Goal: Transaction & Acquisition: Purchase product/service

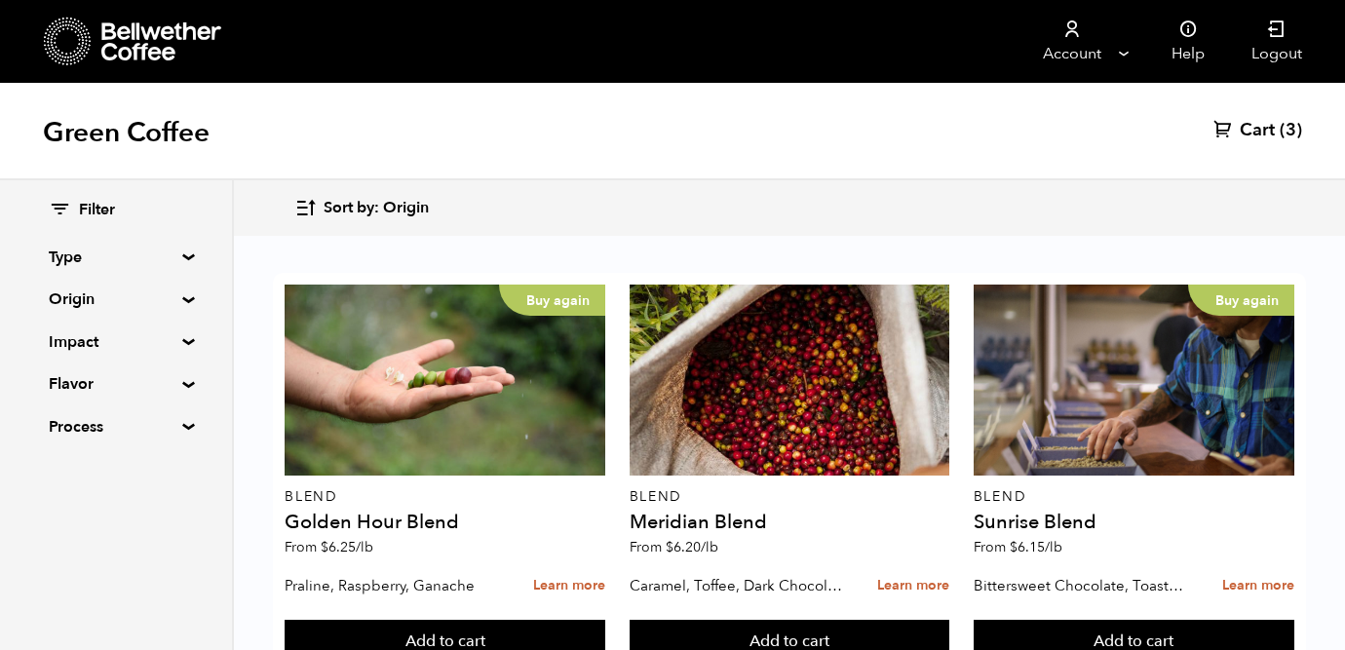
scroll to position [412, 0]
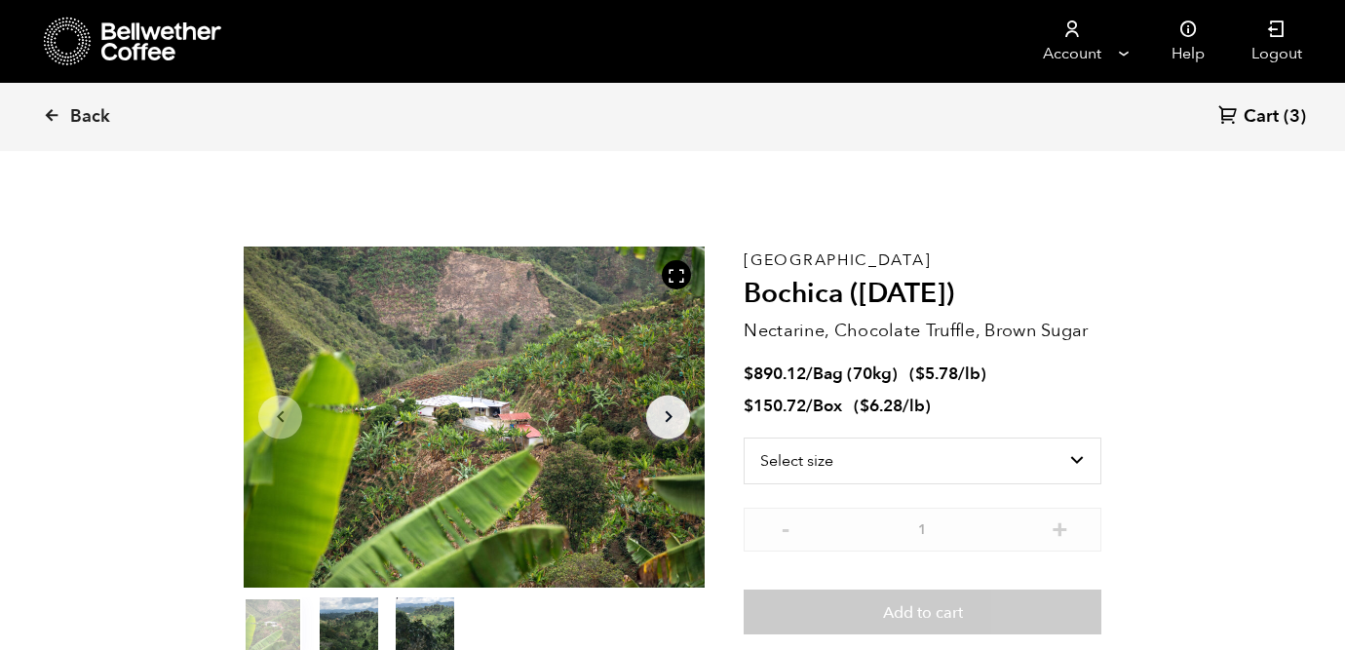
scroll to position [848, 834]
click at [665, 415] on icon "Arrow Right" at bounding box center [668, 416] width 23 height 23
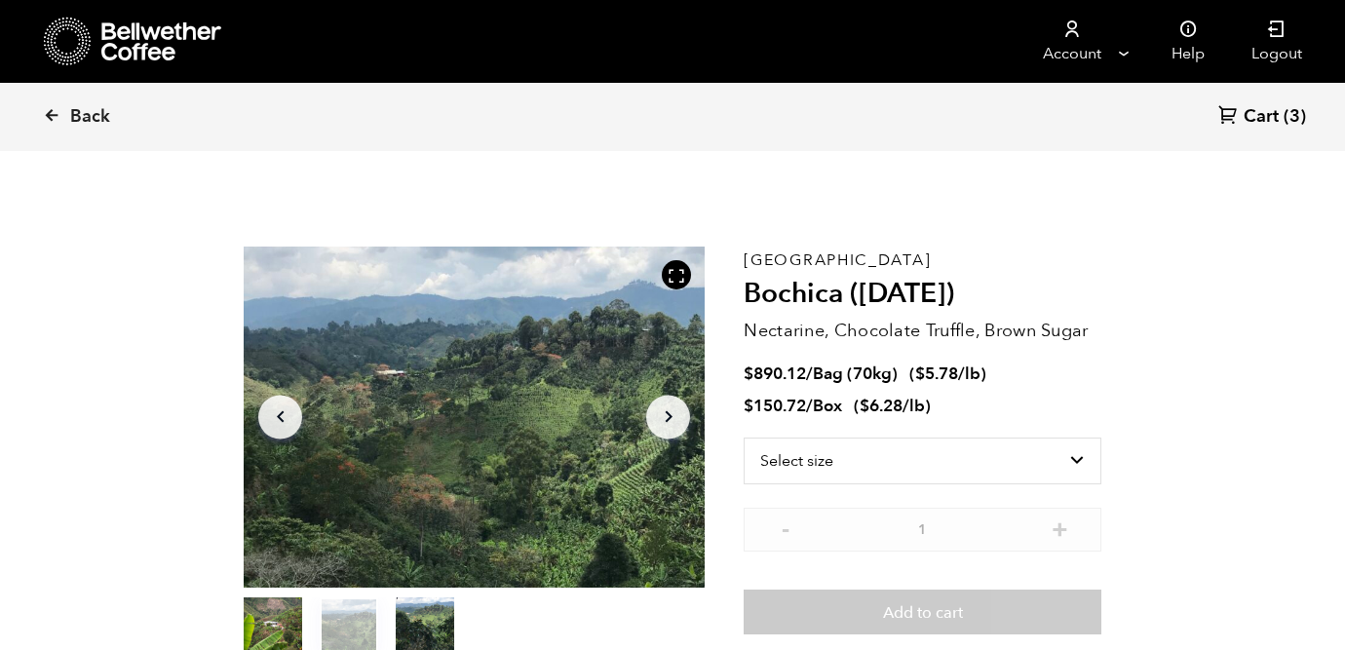
click at [665, 415] on icon "Arrow Right" at bounding box center [668, 416] width 23 height 23
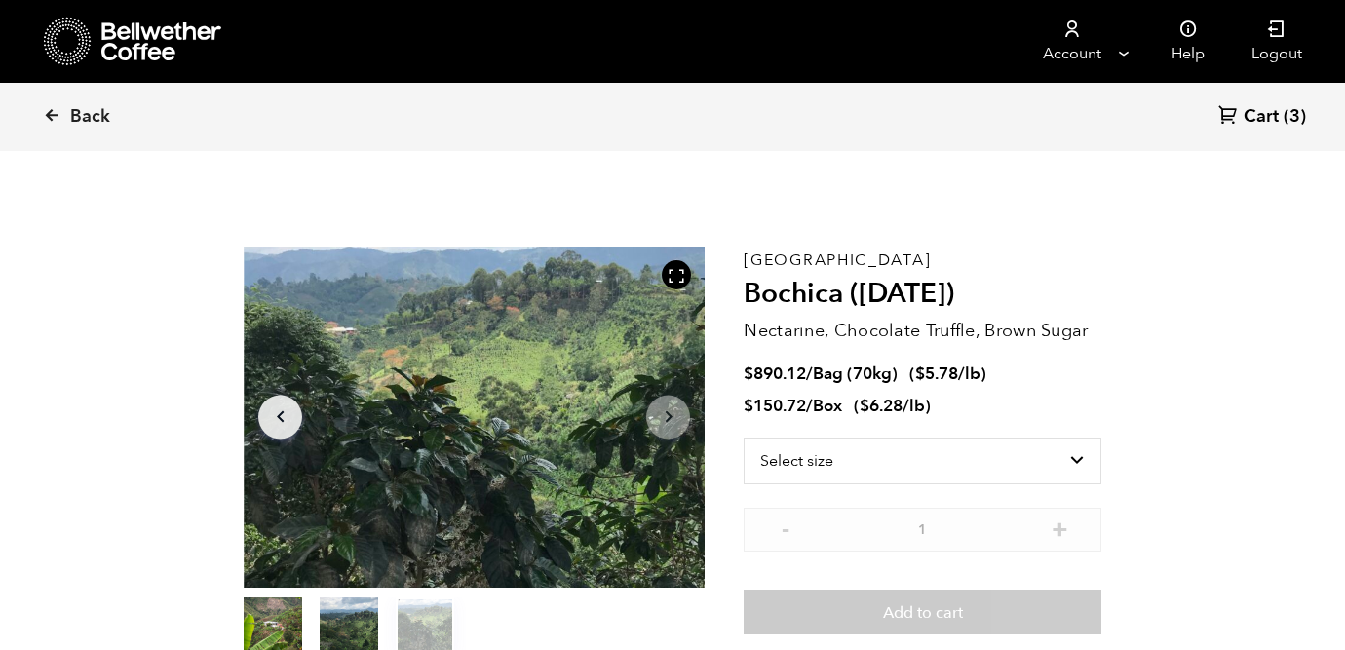
click at [666, 422] on icon "Arrow Right" at bounding box center [668, 416] width 23 height 23
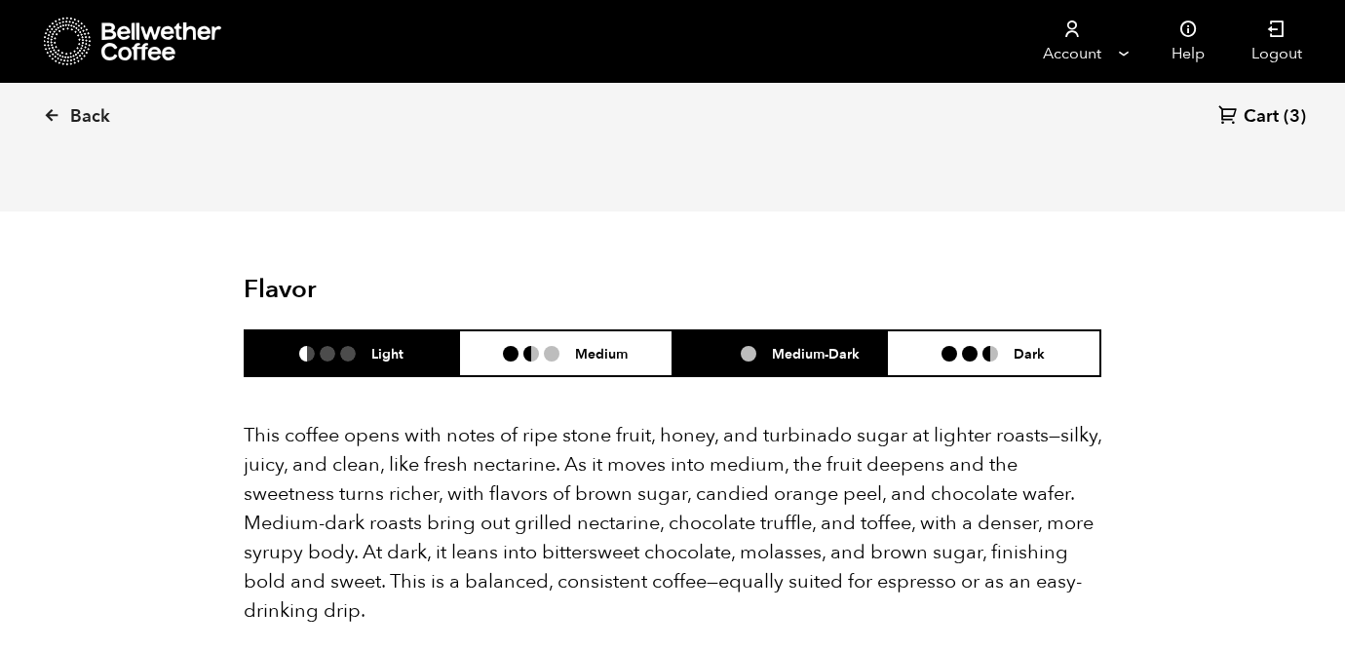
scroll to position [1227, 0]
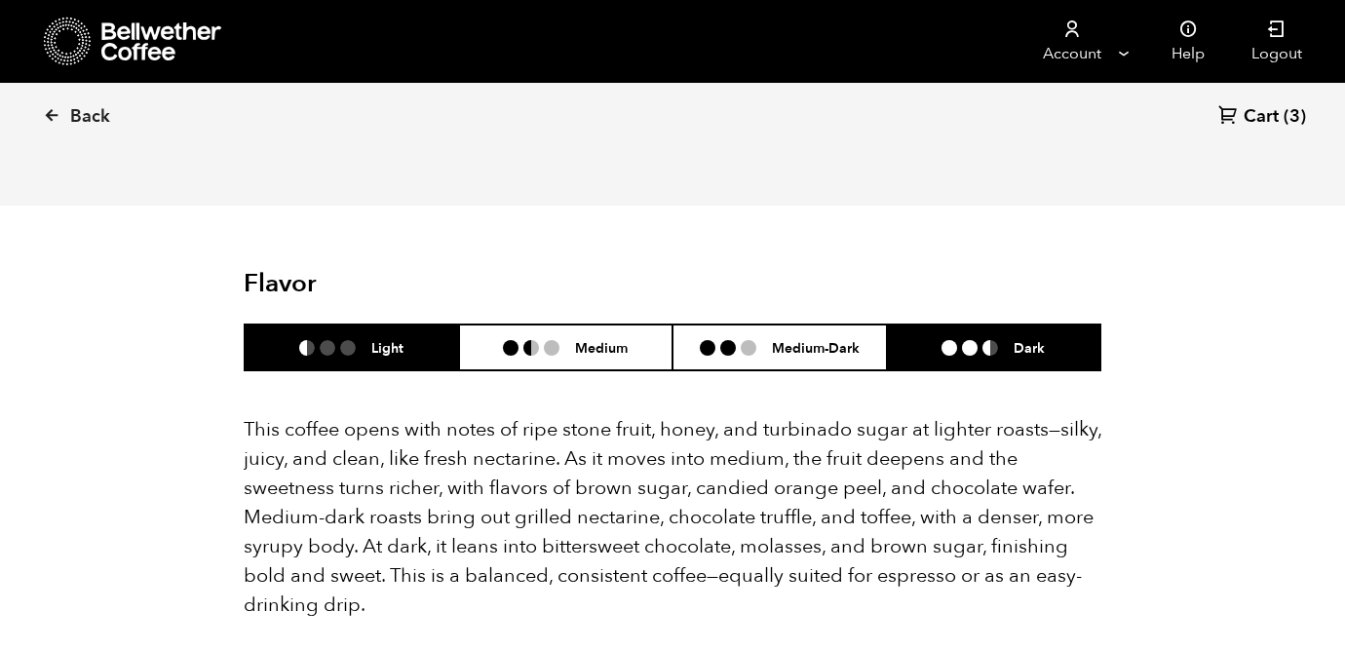
click at [975, 340] on li at bounding box center [970, 348] width 16 height 16
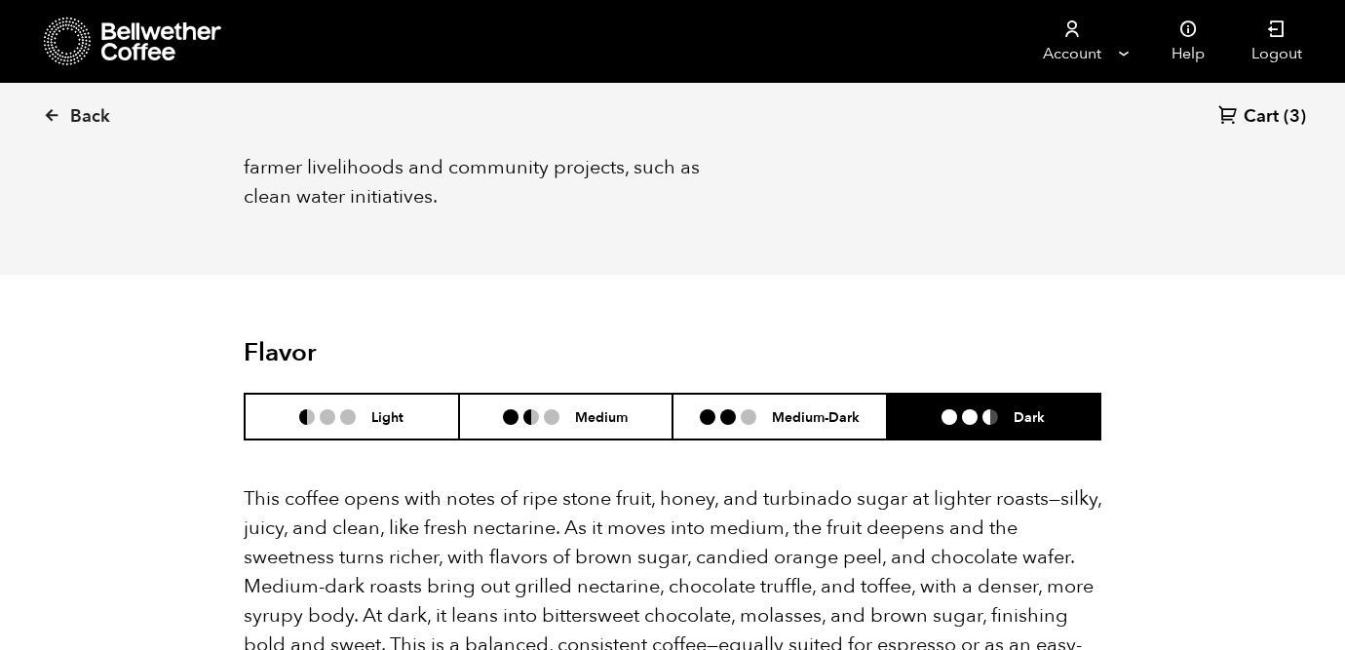
scroll to position [768, 0]
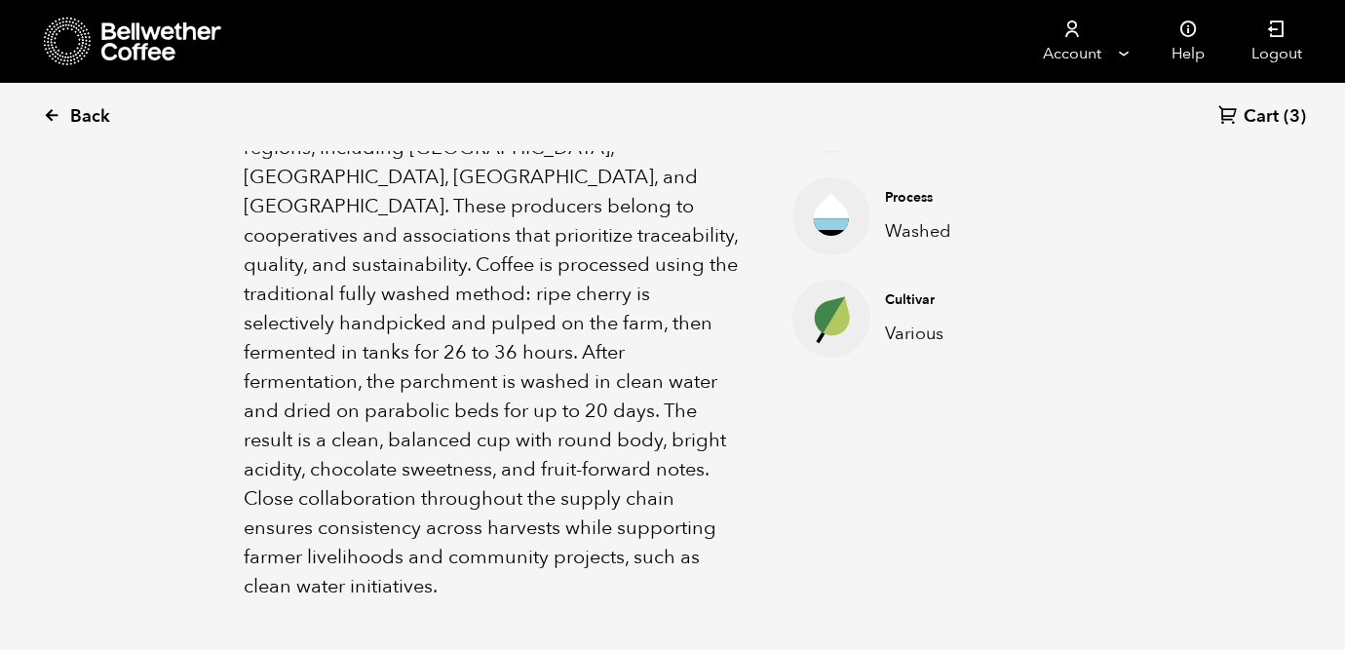
click at [53, 107] on icon at bounding box center [52, 115] width 18 height 18
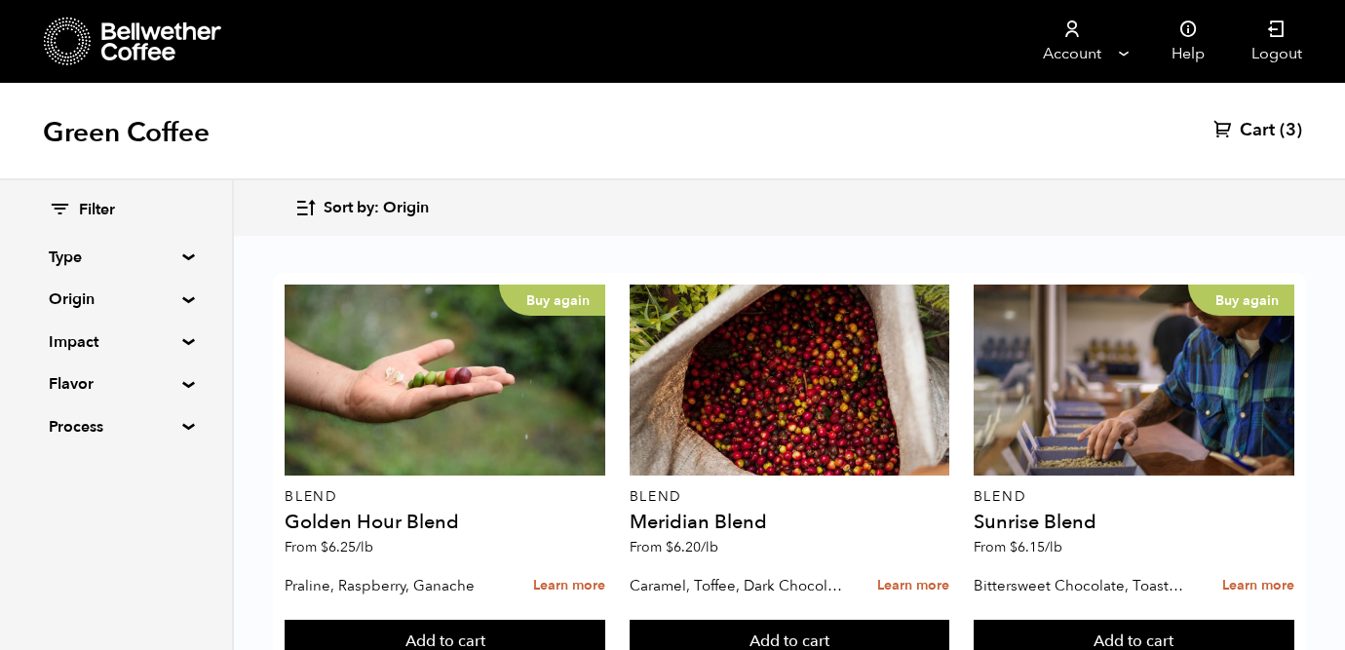
click at [181, 257] on summary "Type" at bounding box center [116, 257] width 135 height 23
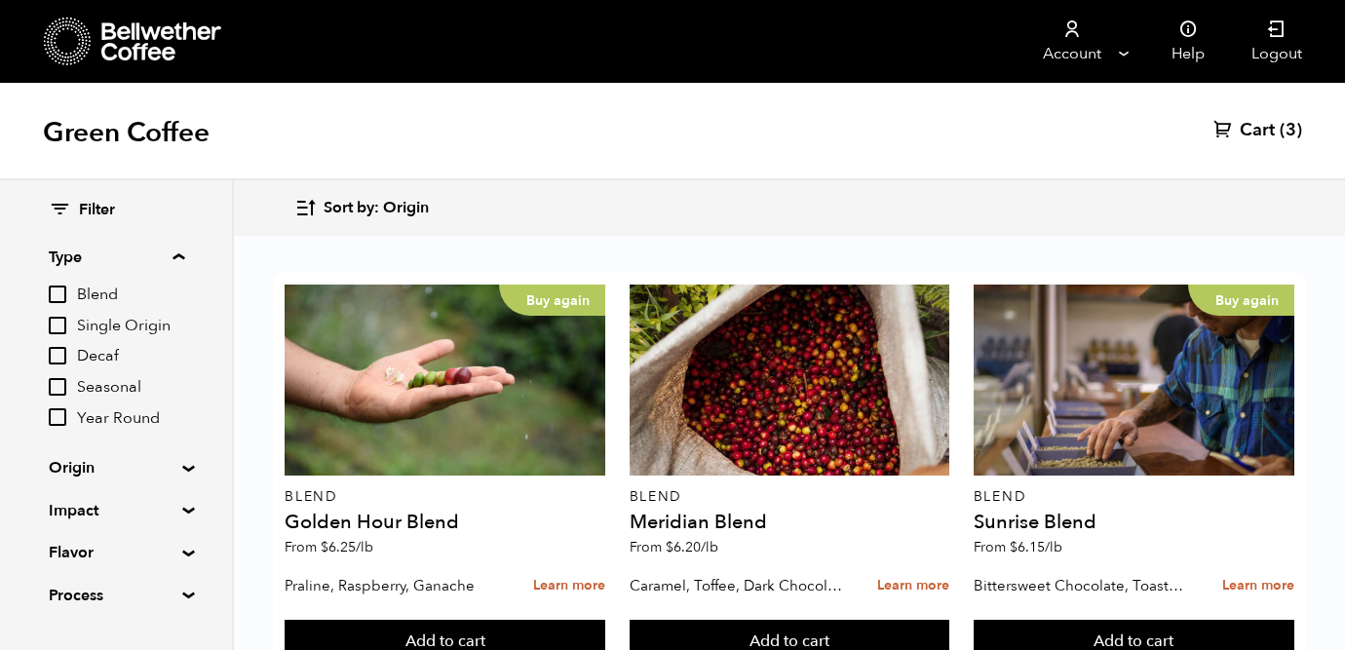
click at [178, 254] on summary "Type" at bounding box center [116, 257] width 135 height 23
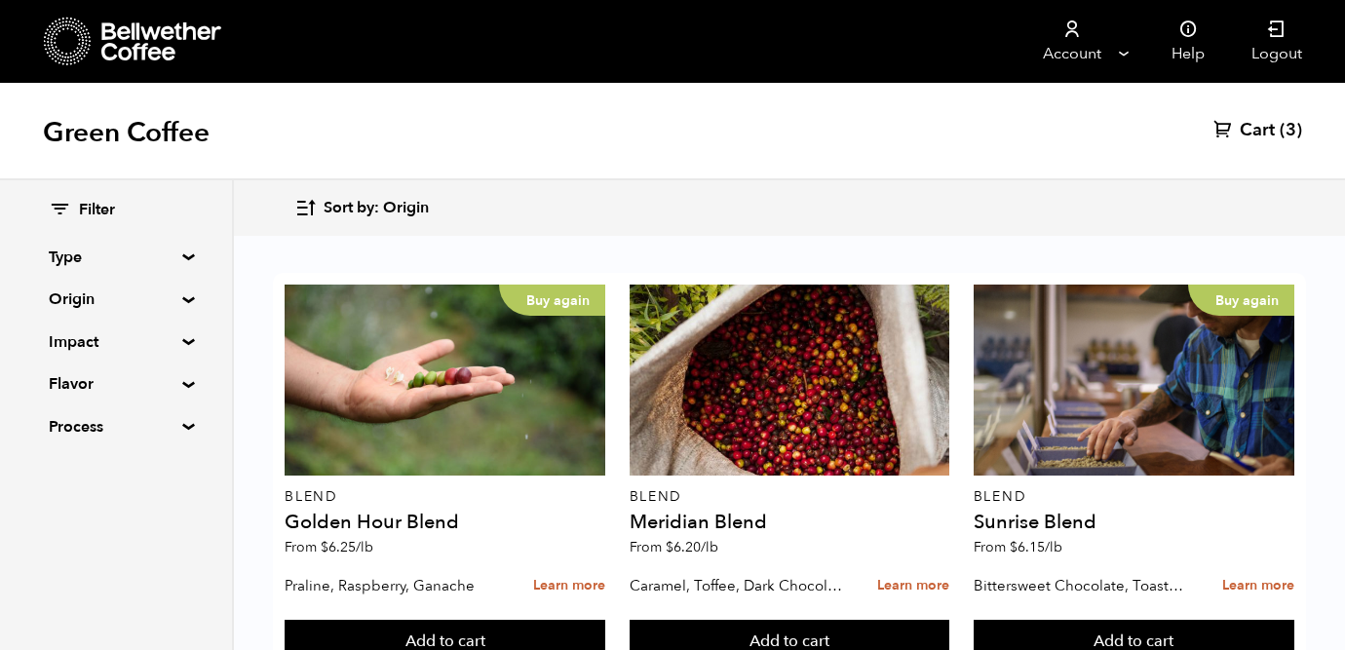
click at [178, 254] on summary "Type" at bounding box center [116, 257] width 135 height 23
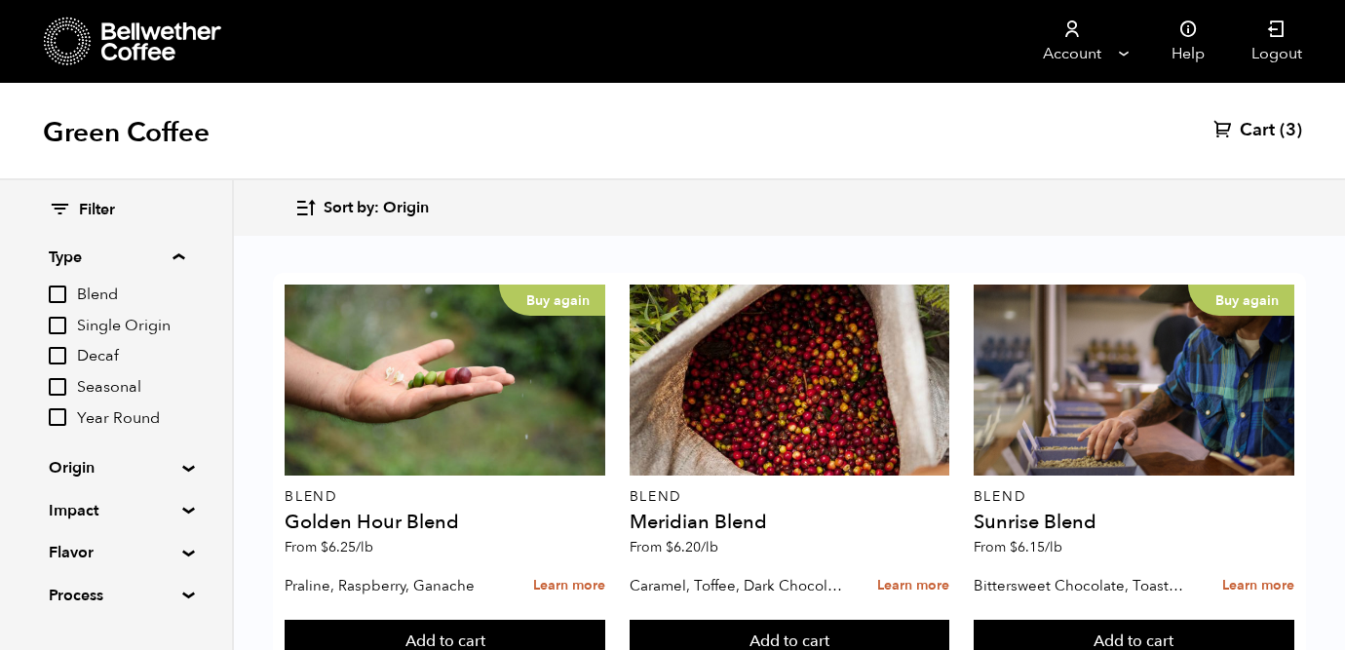
click at [174, 259] on summary "Type" at bounding box center [116, 257] width 135 height 23
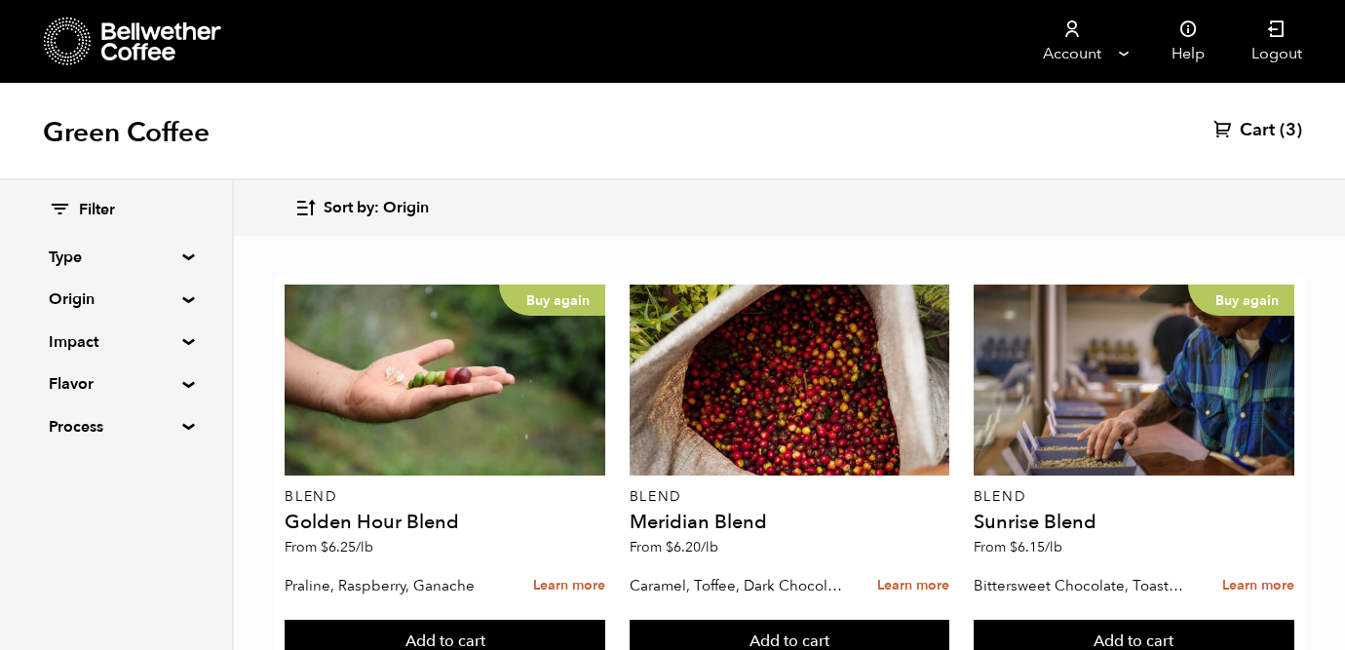
click at [183, 259] on summary "Type" at bounding box center [116, 257] width 135 height 23
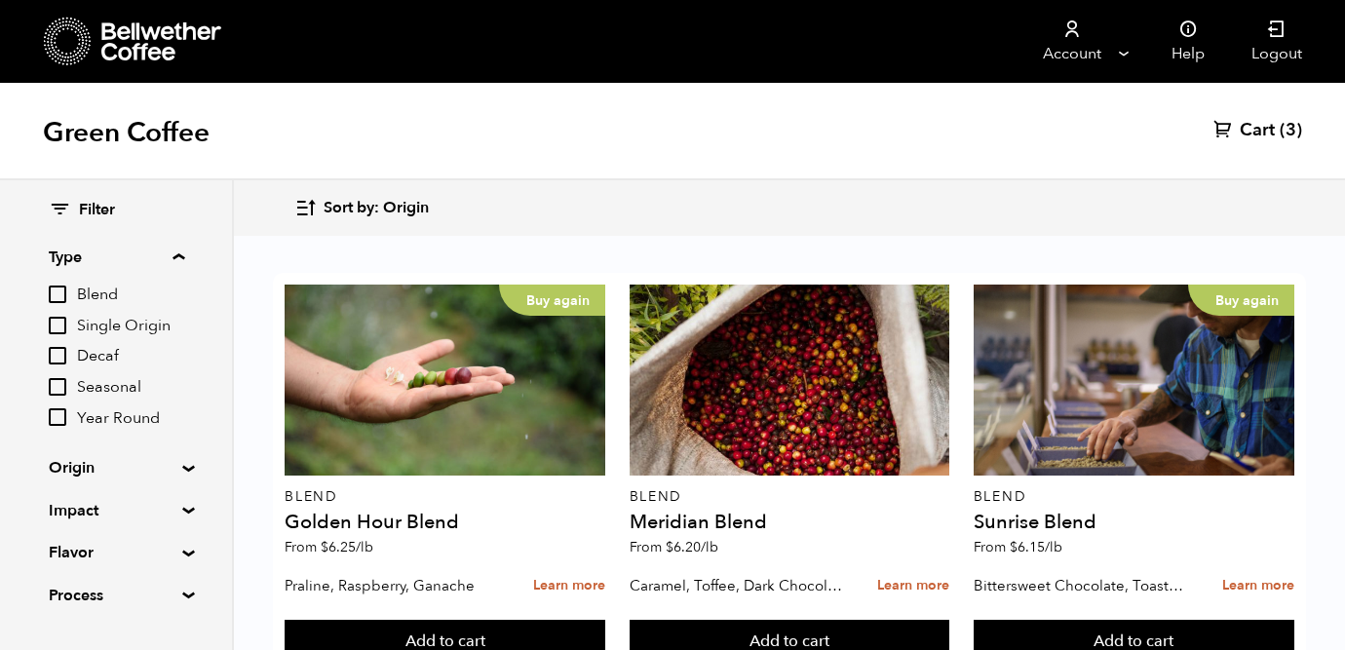
click at [63, 327] on input "Single Origin" at bounding box center [58, 326] width 18 height 18
checkbox input "true"
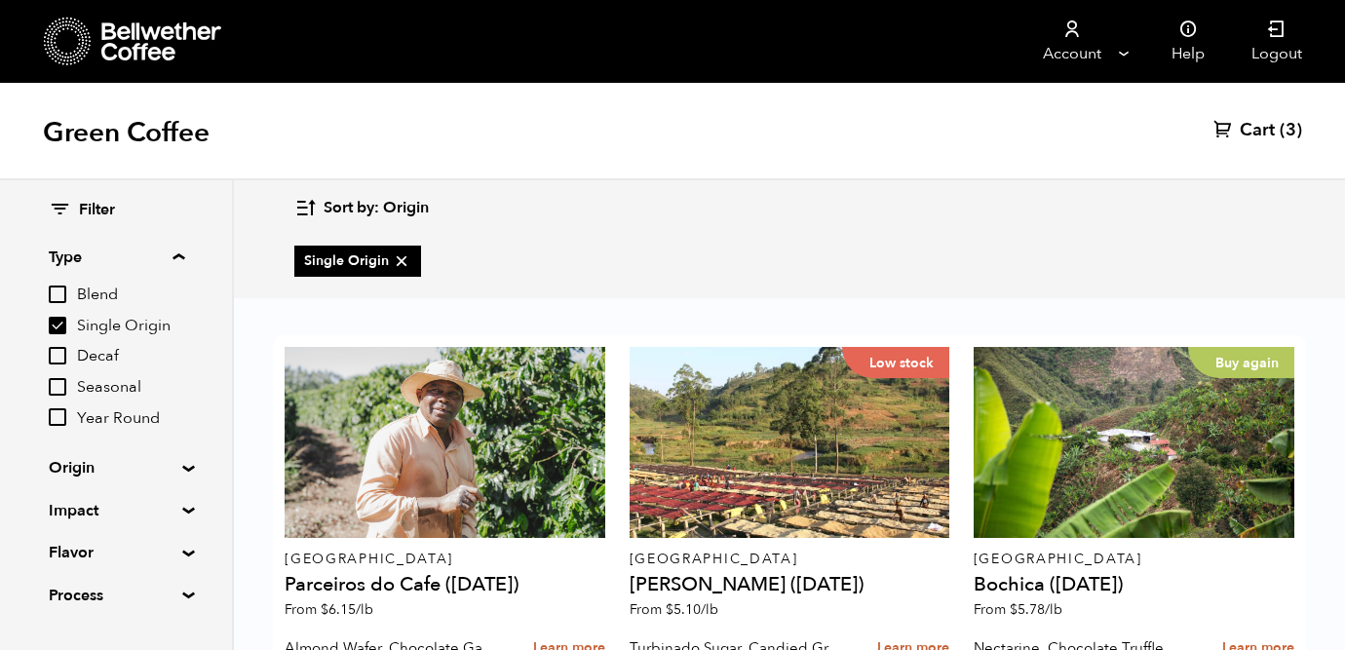
scroll to position [366, 0]
click at [181, 254] on summary "Type" at bounding box center [116, 257] width 135 height 23
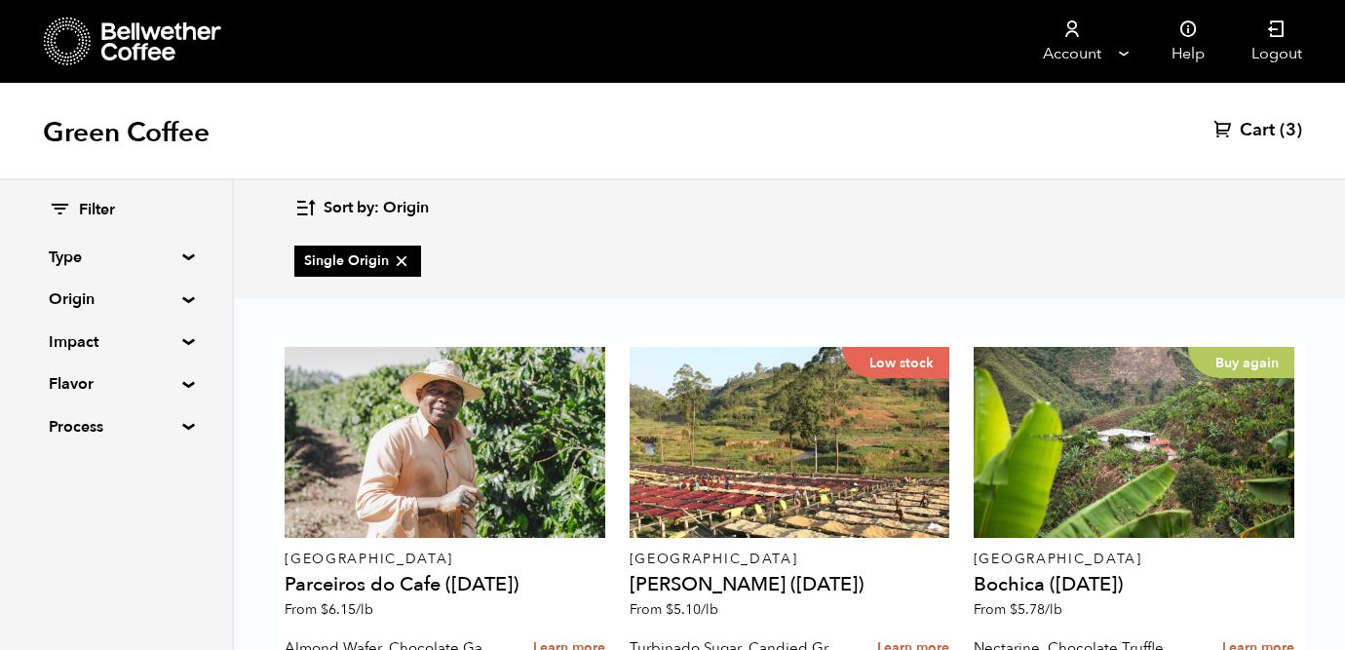
click at [177, 297] on summary "Origin" at bounding box center [116, 299] width 135 height 23
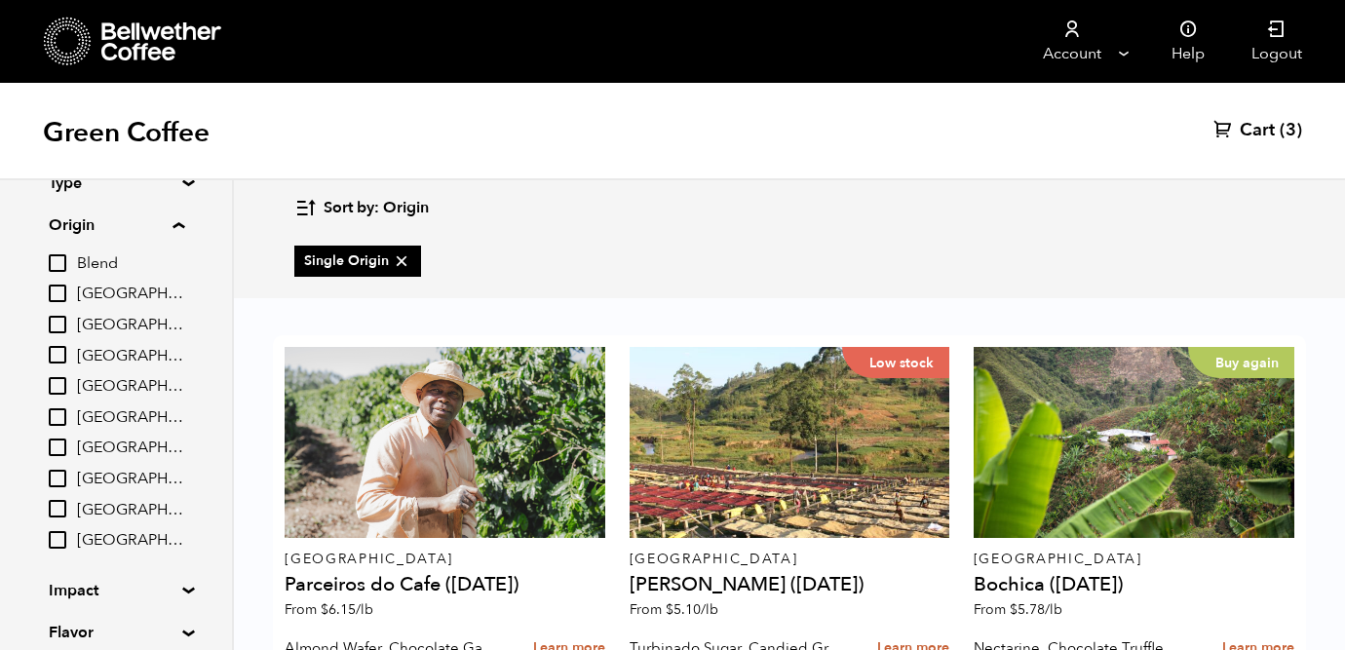
scroll to position [66, 0]
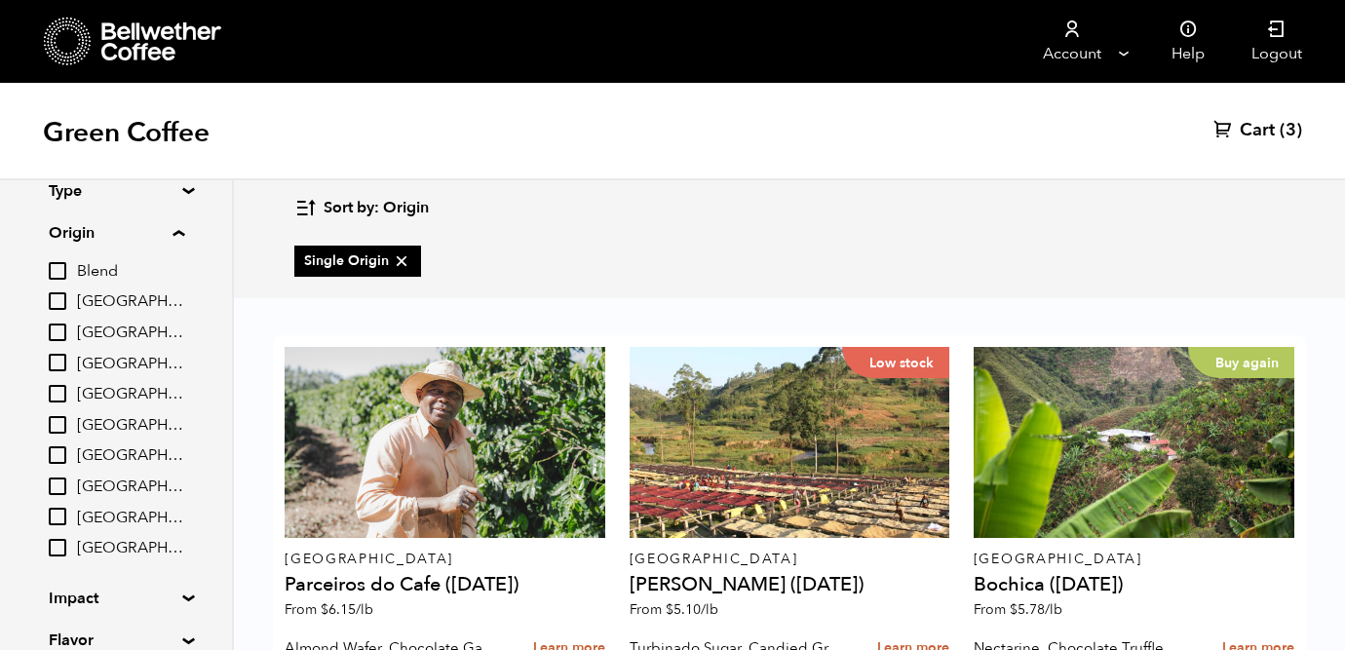
click at [179, 226] on summary "Origin" at bounding box center [116, 232] width 135 height 23
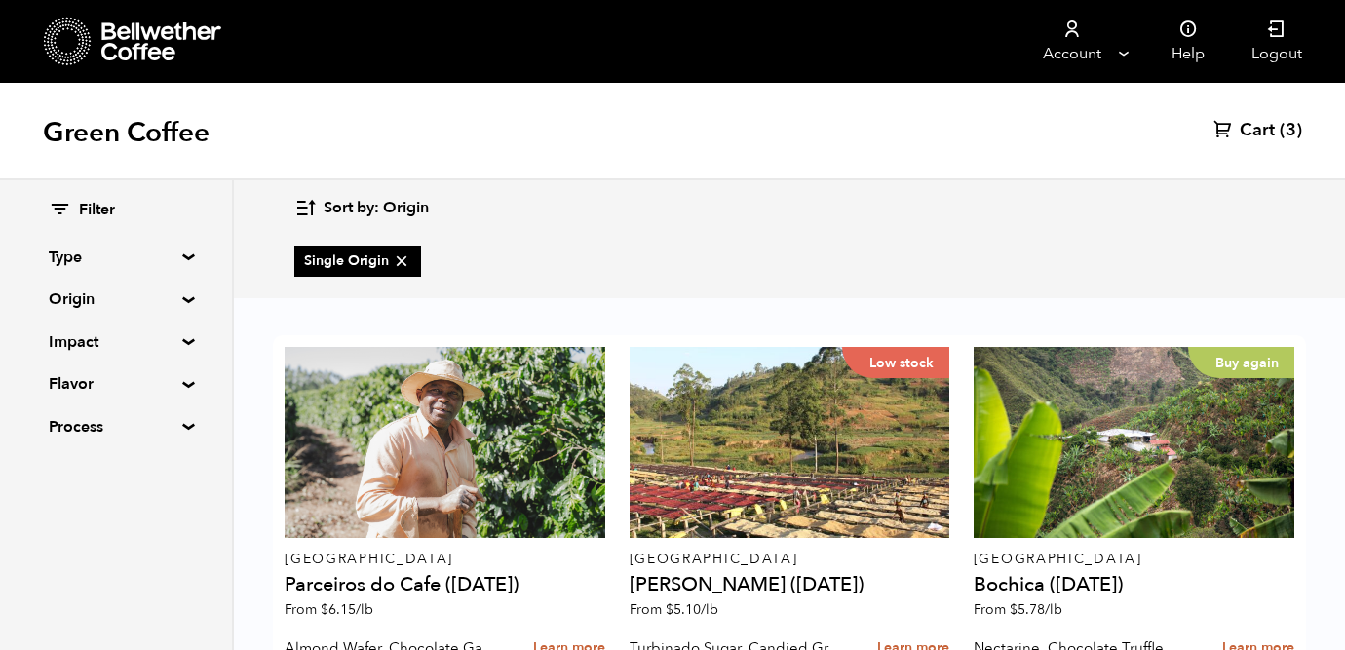
click at [181, 340] on summary "Impact" at bounding box center [116, 341] width 135 height 23
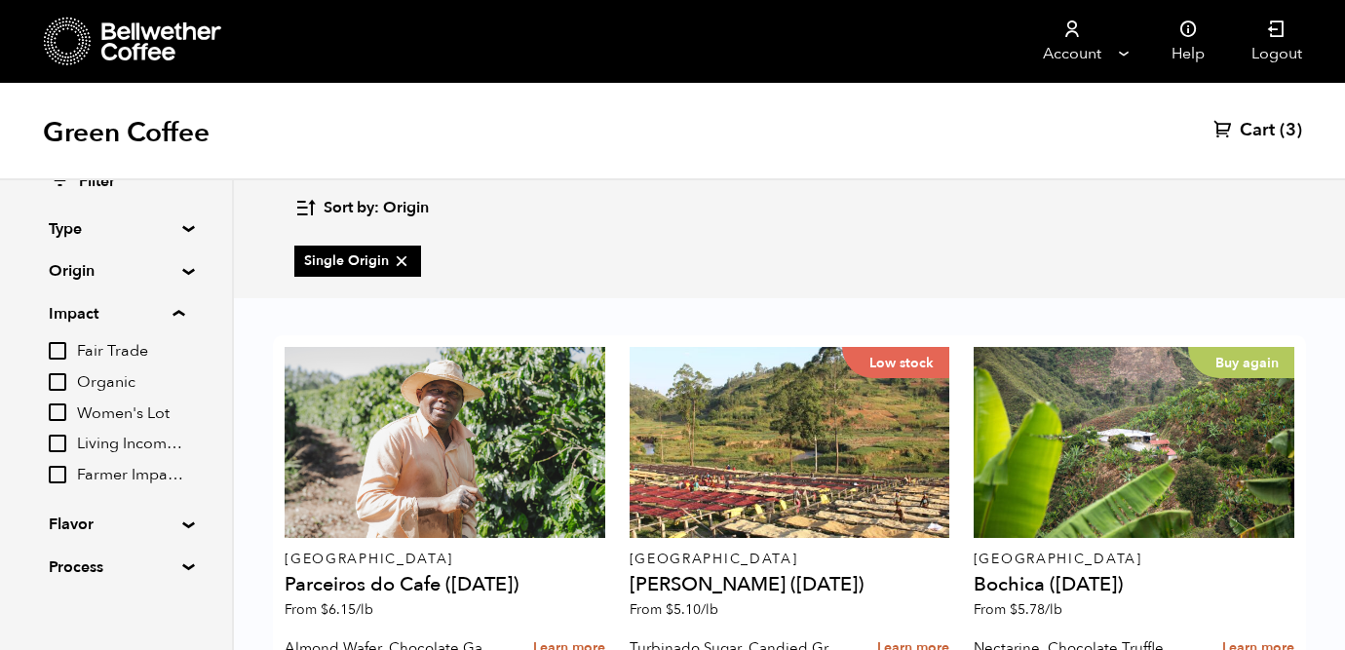
scroll to position [26, 0]
click at [60, 383] on input "Organic" at bounding box center [58, 384] width 18 height 18
checkbox input "true"
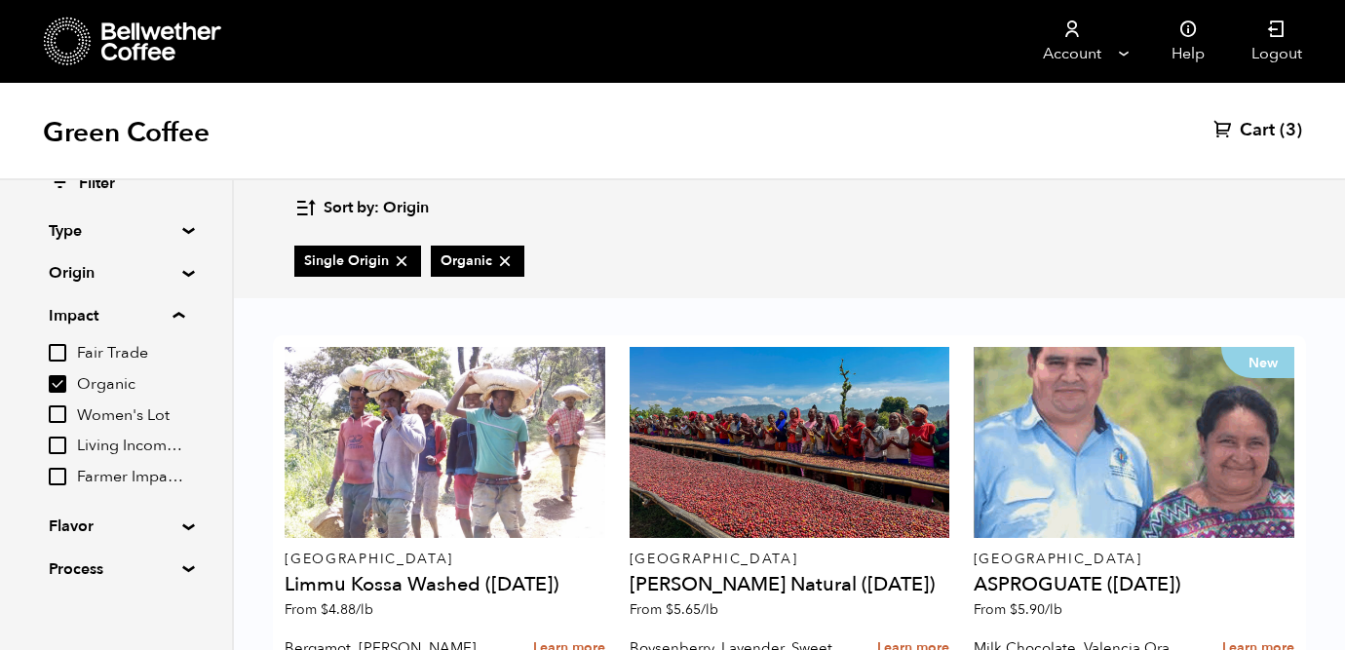
scroll to position [468, 0]
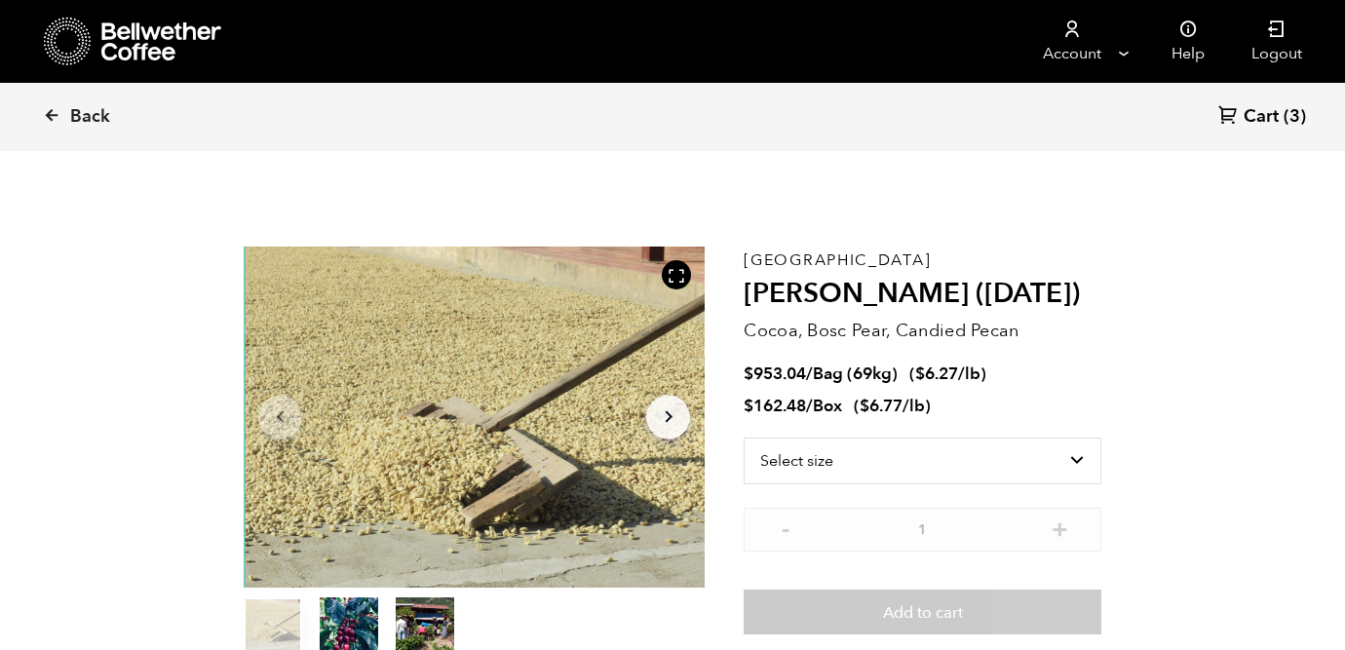
scroll to position [848, 834]
click at [671, 413] on icon "Arrow Right" at bounding box center [668, 416] width 23 height 23
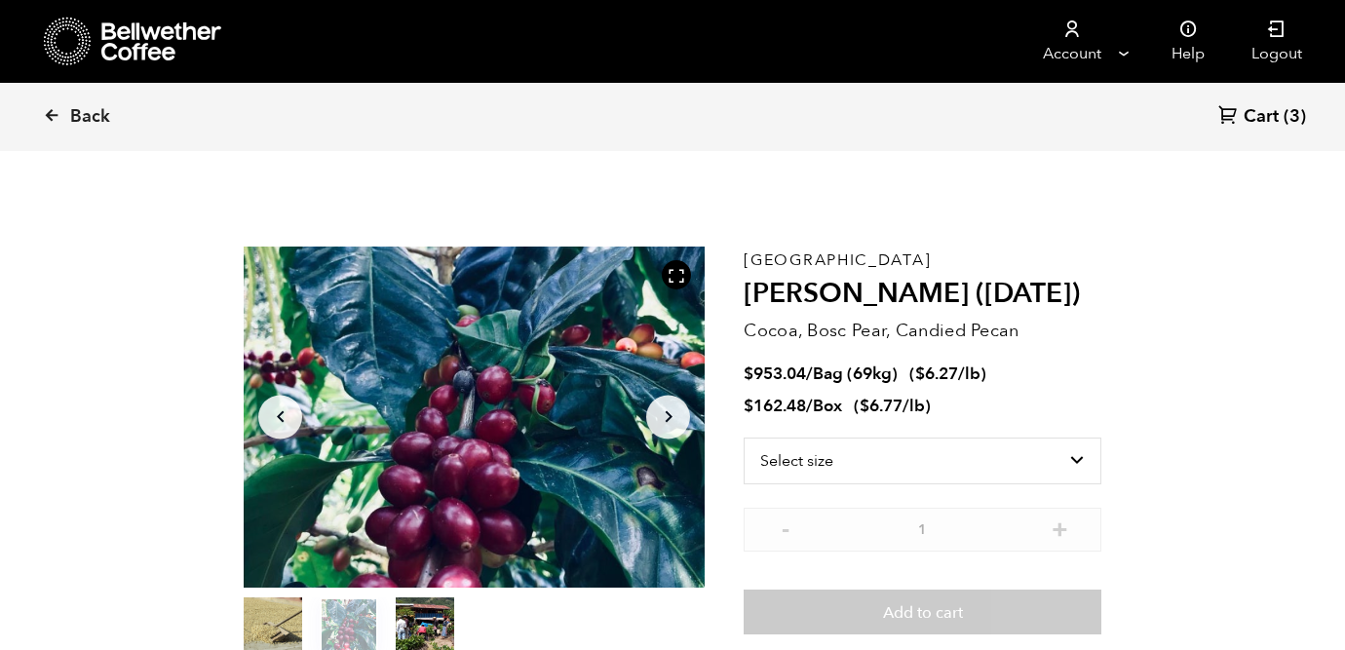
click at [671, 413] on icon "Arrow Right" at bounding box center [668, 416] width 23 height 23
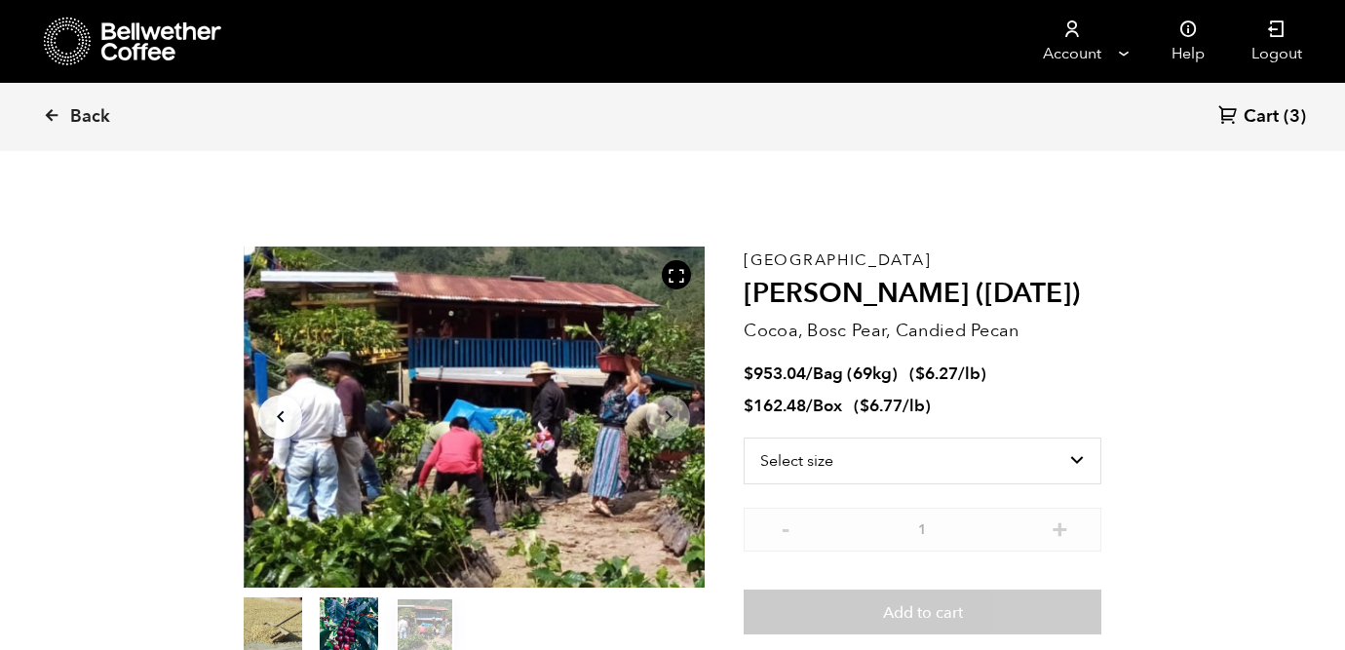
click at [671, 413] on icon "Arrow Right" at bounding box center [668, 416] width 23 height 23
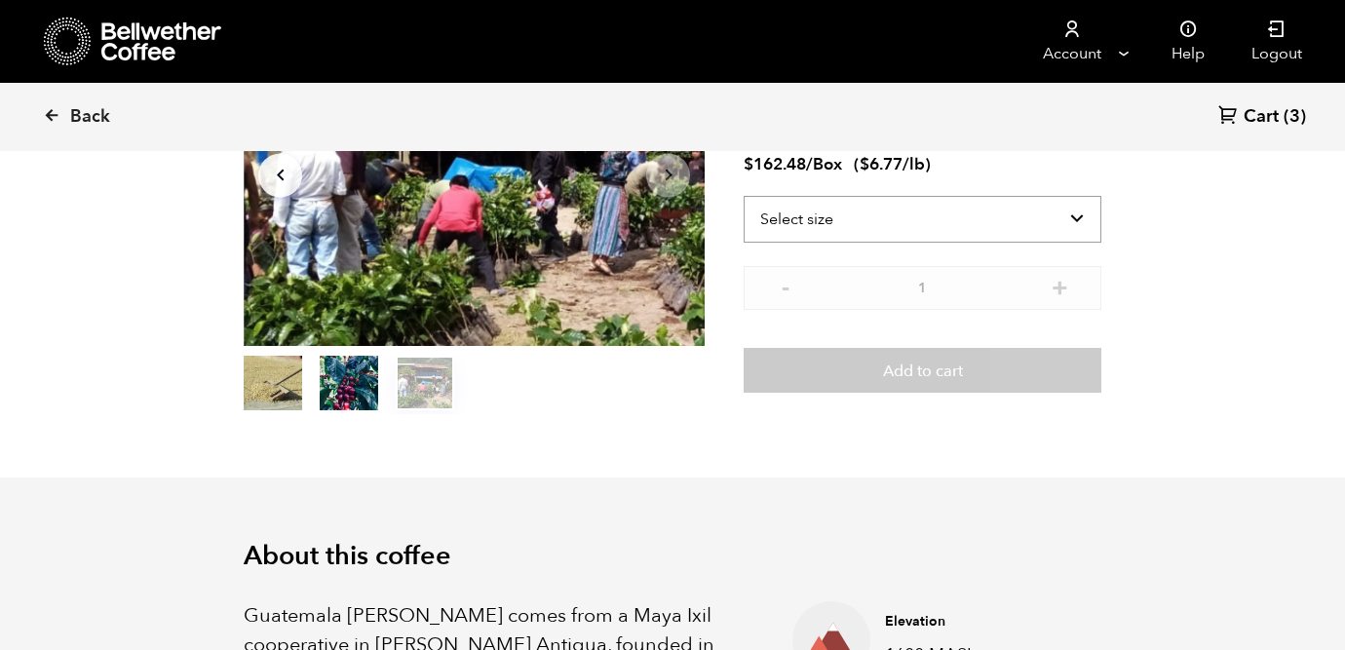
scroll to position [193, 0]
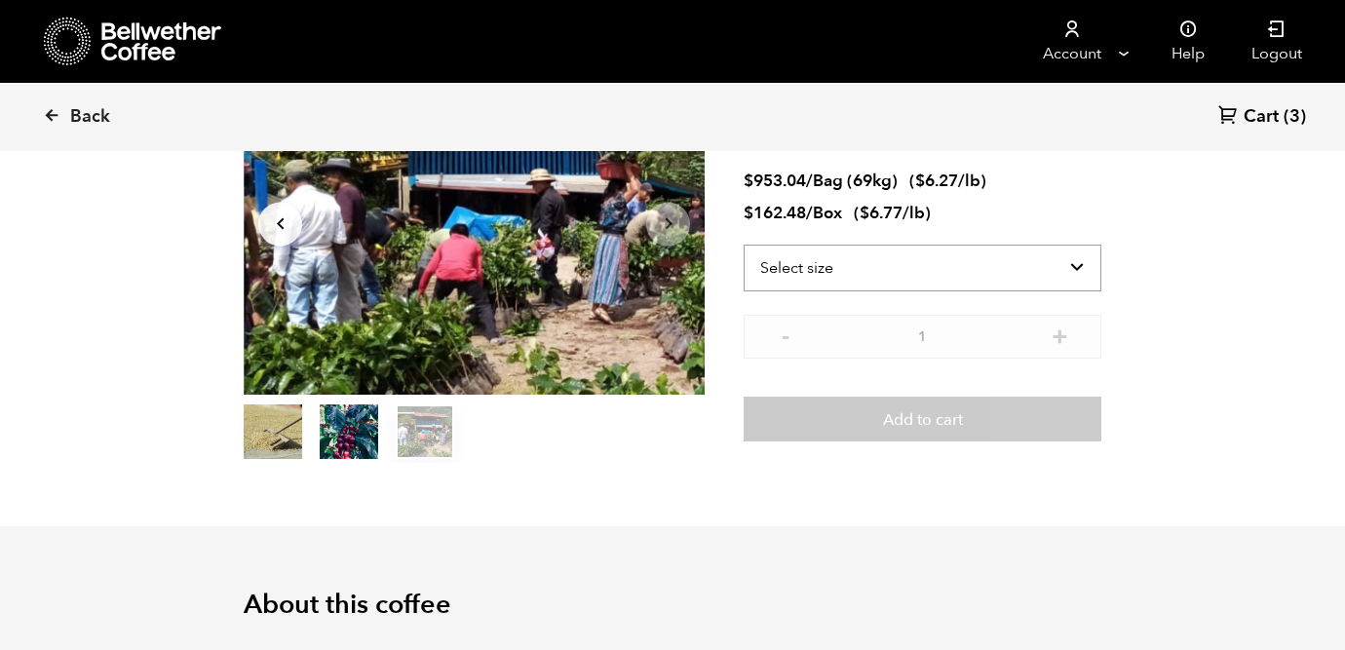
click at [831, 261] on select "Select size Bag (69kg) (152 lbs) Box (24 lbs)" at bounding box center [923, 268] width 358 height 47
select select "box"
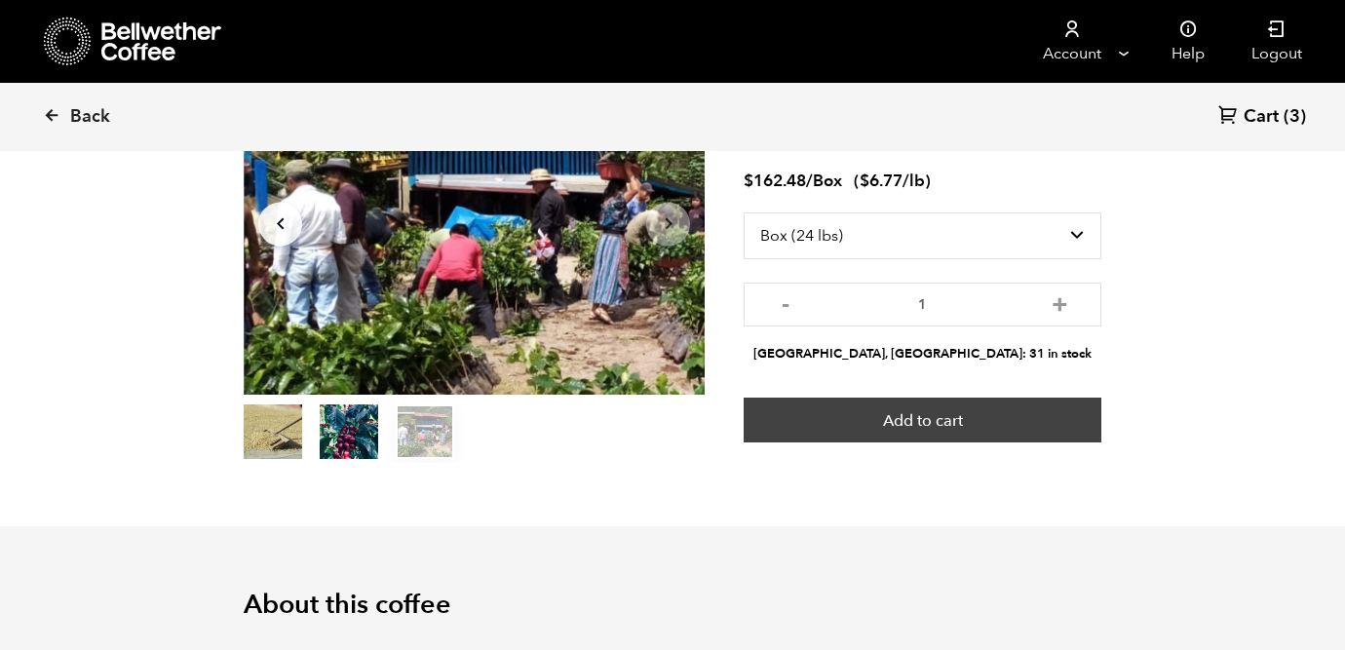
click at [945, 417] on button "Add to cart" at bounding box center [923, 420] width 358 height 45
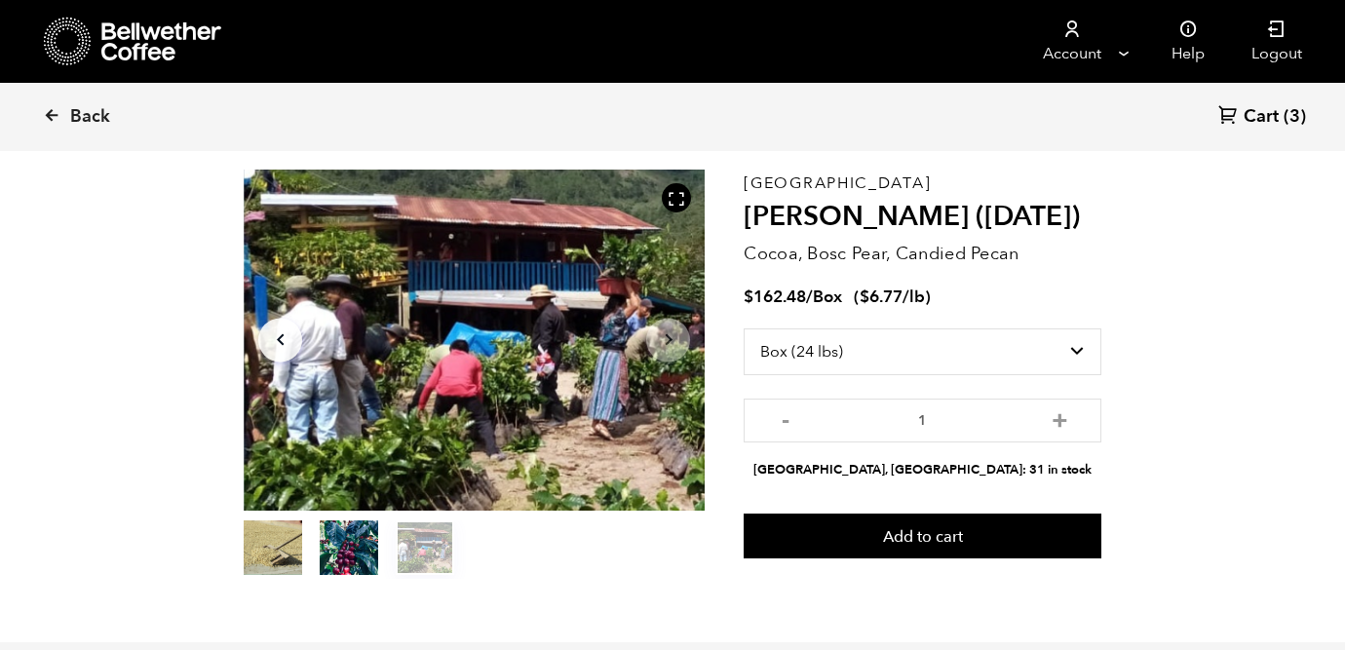
scroll to position [0, 0]
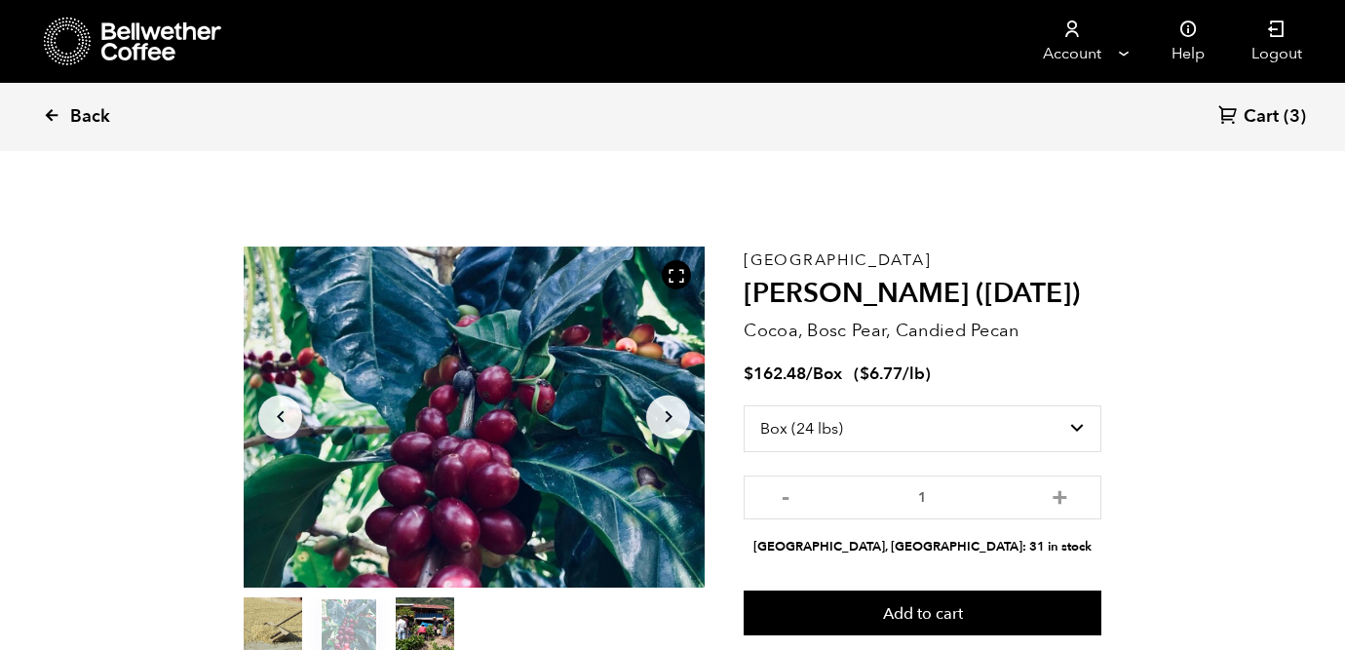
click at [64, 109] on link "Back" at bounding box center [103, 117] width 121 height 66
